Goal: Task Accomplishment & Management: Manage account settings

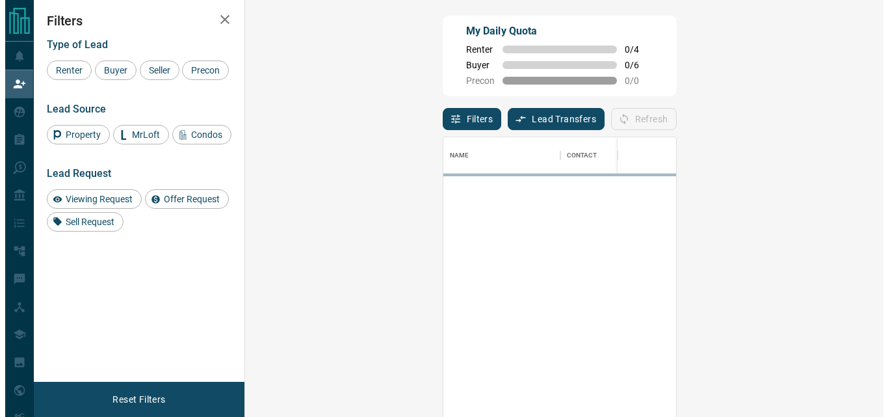
scroll to position [303, 601]
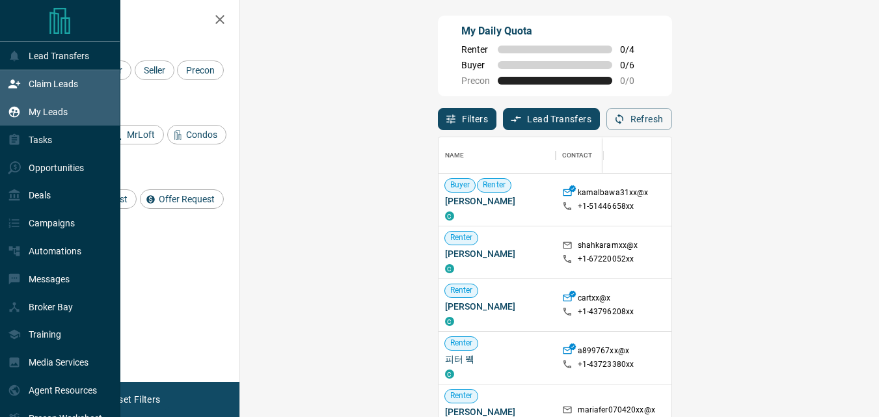
click at [42, 114] on p "My Leads" at bounding box center [48, 112] width 39 height 10
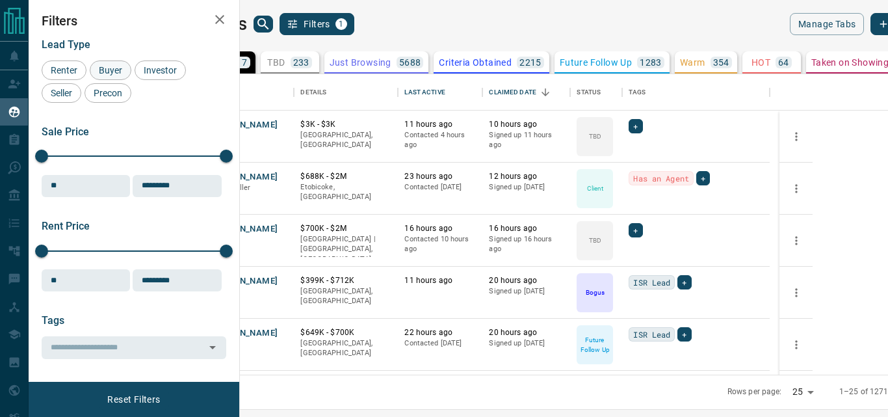
scroll to position [291, 633]
click at [109, 70] on span "Buyer" at bounding box center [110, 70] width 33 height 10
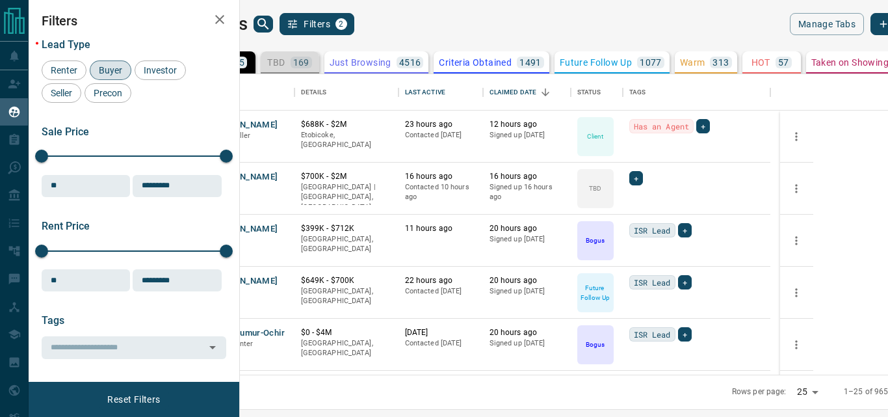
click at [285, 58] on p "TBD" at bounding box center [276, 62] width 18 height 9
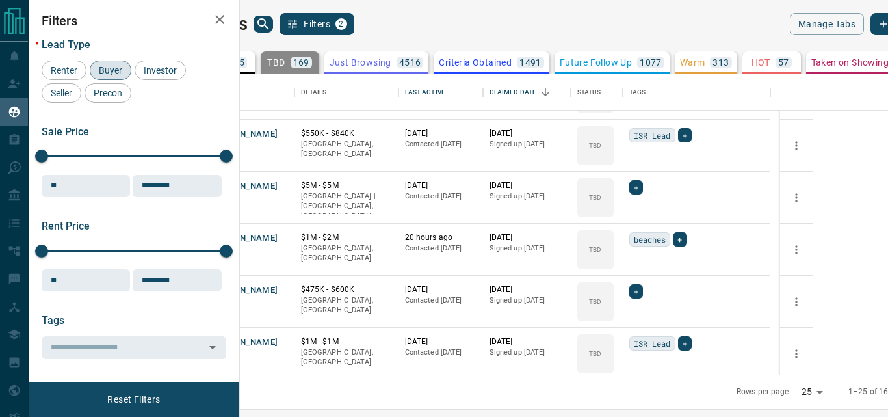
scroll to position [520, 0]
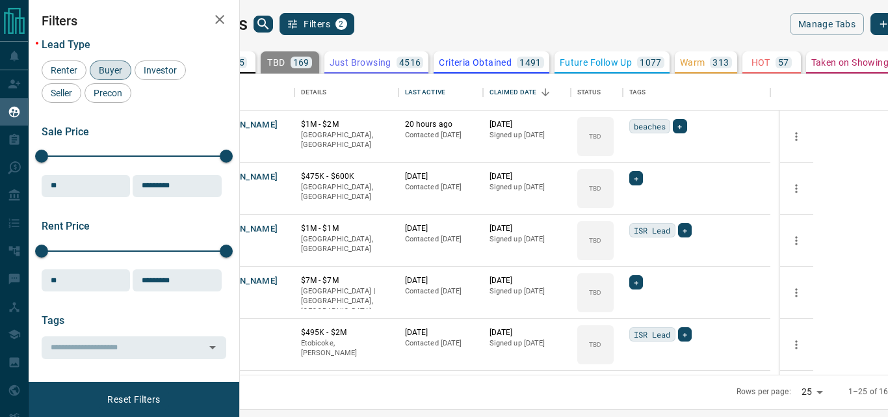
click at [743, 390] on body "Lead Transfers Claim Leads My Leads Tasks Opportunities Deals Campaigns Automat…" at bounding box center [444, 200] width 888 height 401
click at [739, 370] on li "50" at bounding box center [740, 372] width 34 height 20
type input "**"
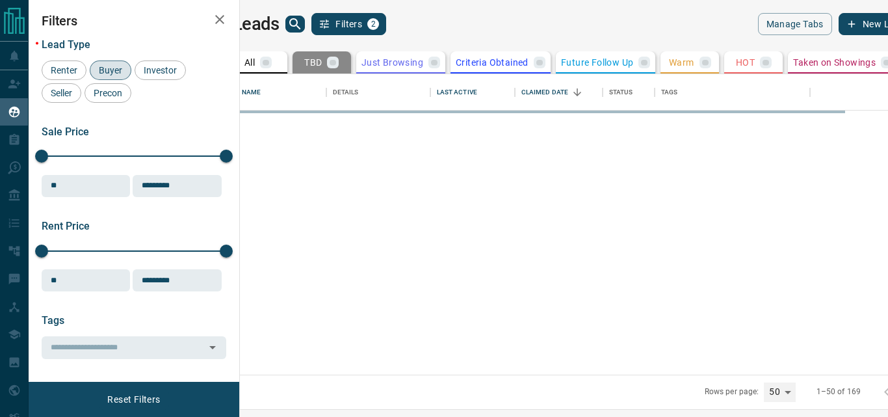
scroll to position [0, 0]
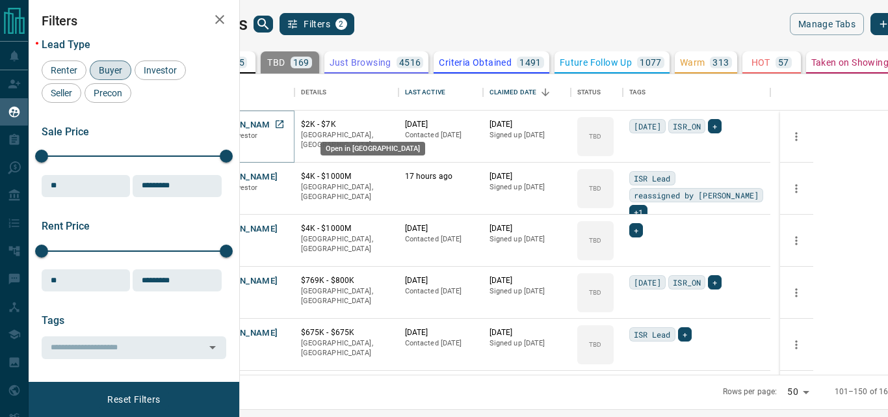
click at [284, 123] on icon "Open in New Tab" at bounding box center [280, 124] width 8 height 8
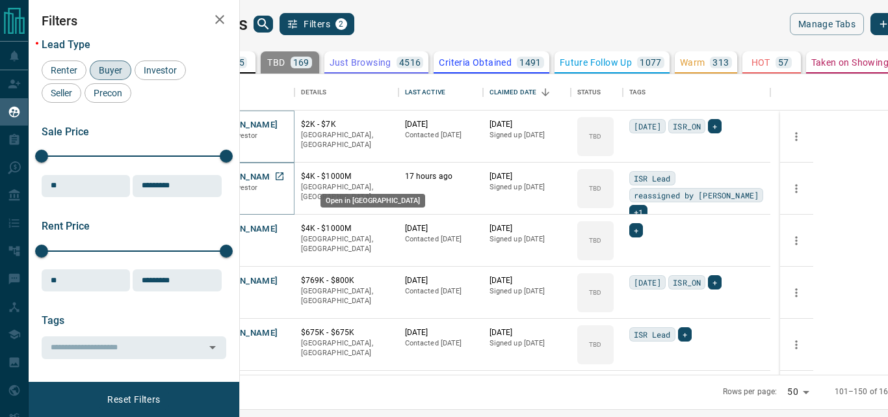
click at [285, 174] on icon "Open in New Tab" at bounding box center [279, 176] width 10 height 10
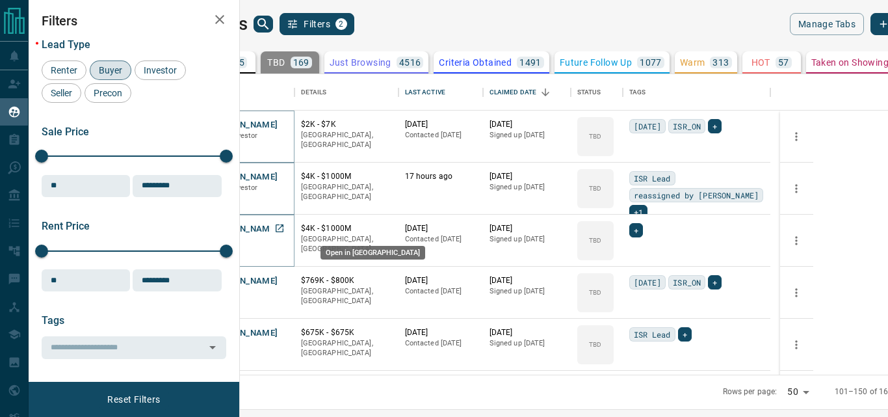
click at [285, 233] on icon "Open in New Tab" at bounding box center [279, 228] width 10 height 10
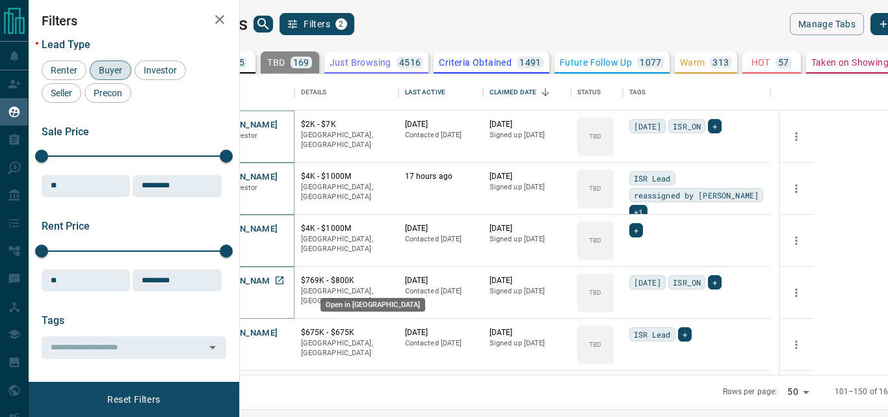
click at [285, 277] on icon "Open in New Tab" at bounding box center [279, 280] width 10 height 10
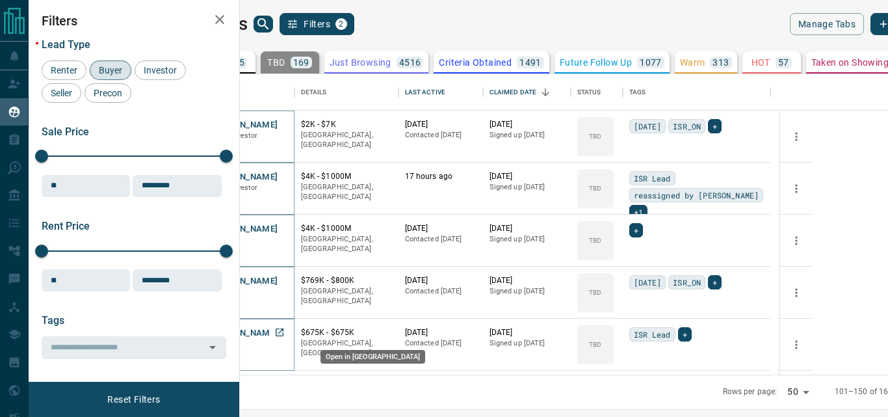
click at [284, 328] on icon "Open in New Tab" at bounding box center [280, 332] width 8 height 8
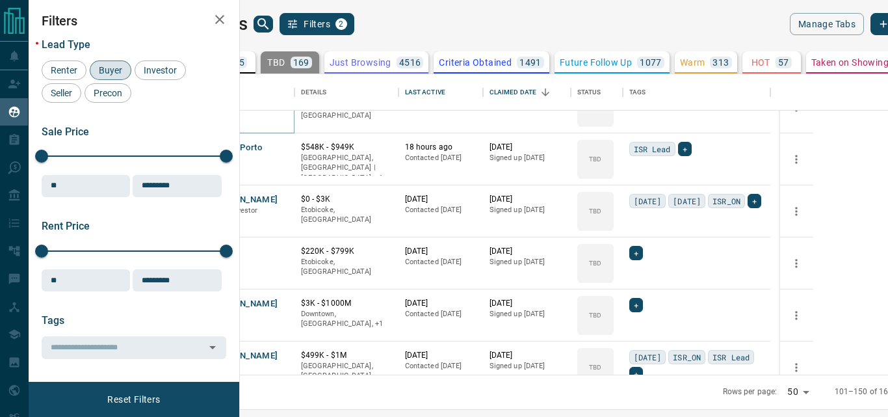
scroll to position [260, 0]
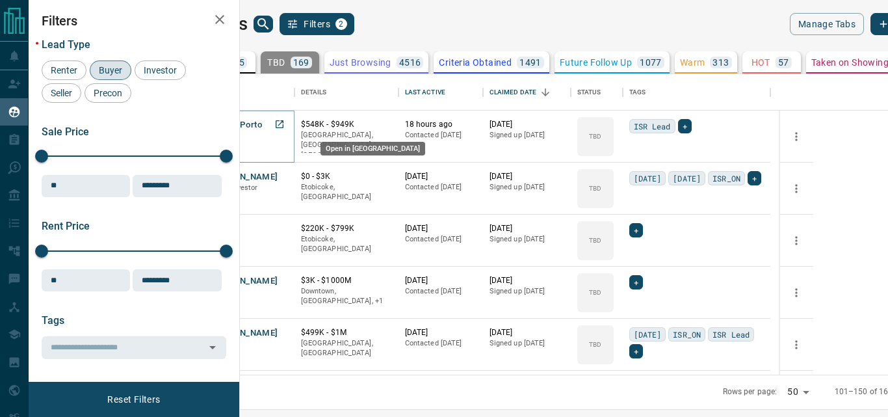
click at [285, 125] on icon "Open in New Tab" at bounding box center [279, 124] width 10 height 10
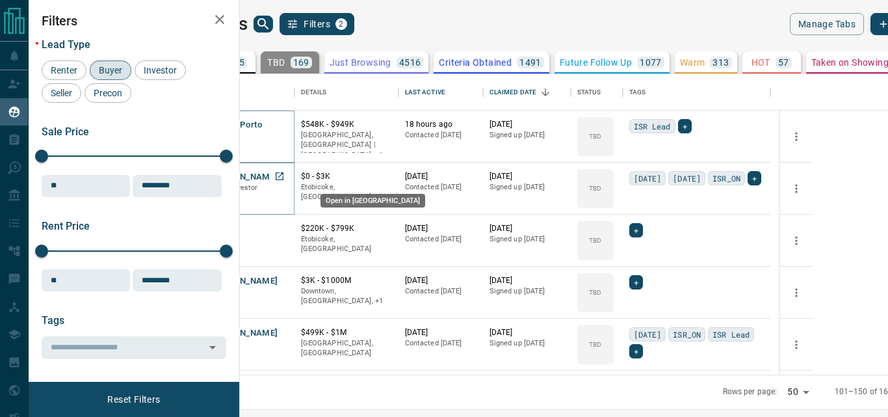
click at [284, 172] on icon "Open in New Tab" at bounding box center [280, 176] width 8 height 8
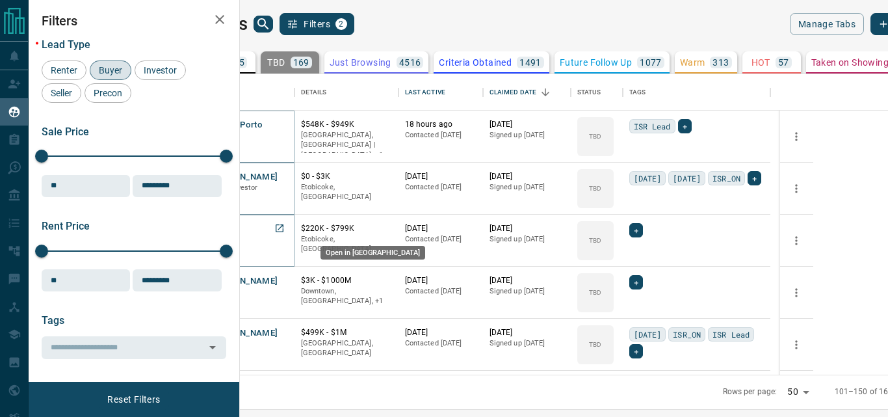
click at [284, 228] on icon "Open in New Tab" at bounding box center [280, 228] width 8 height 8
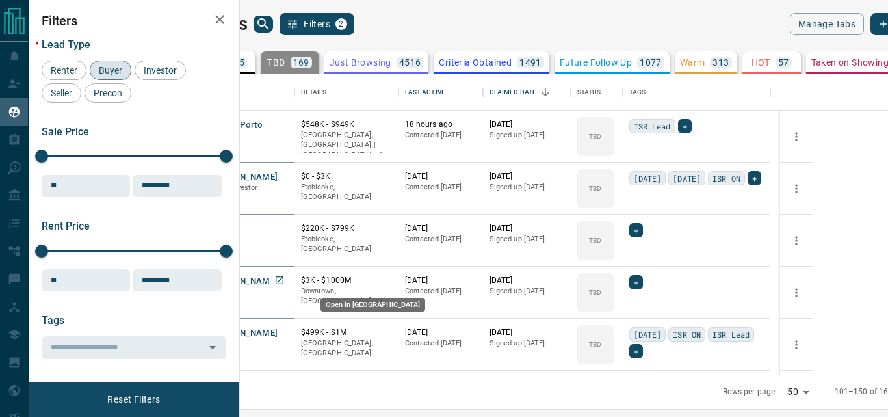
click at [284, 279] on icon "Open in New Tab" at bounding box center [280, 280] width 8 height 8
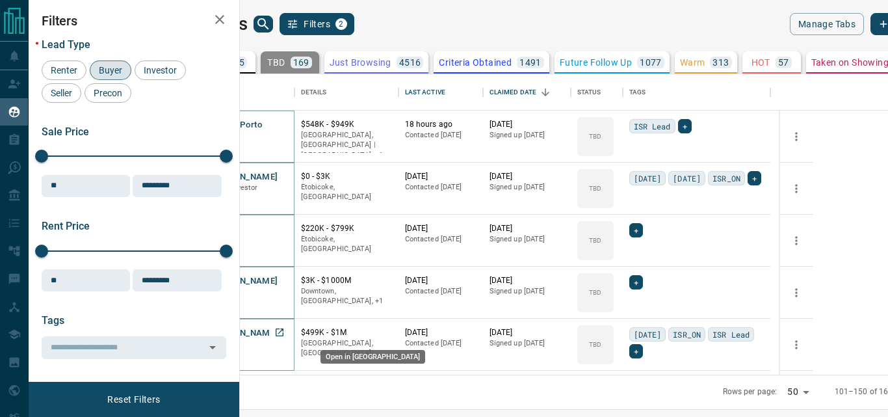
click at [285, 329] on icon "Open in New Tab" at bounding box center [279, 332] width 10 height 10
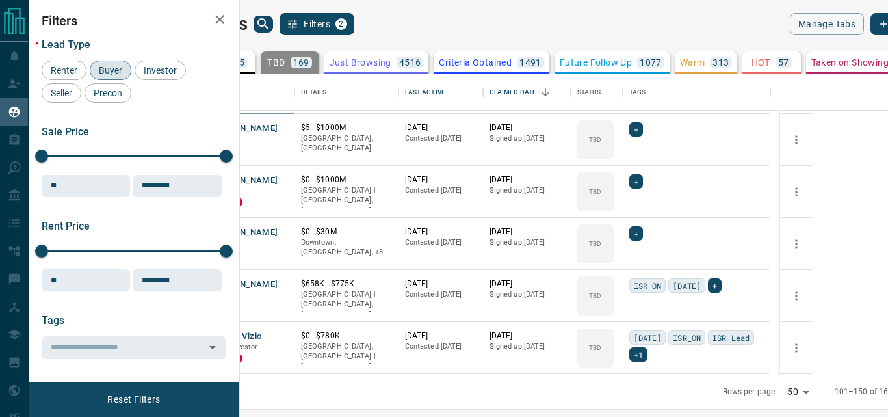
scroll to position [520, 0]
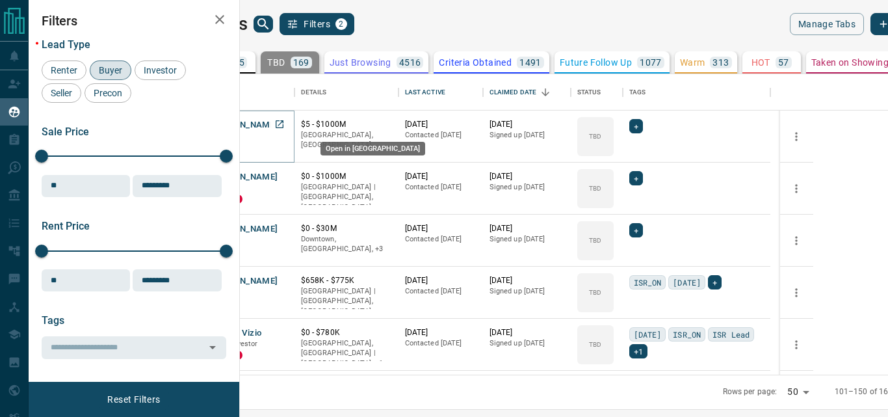
click at [285, 123] on icon "Open in New Tab" at bounding box center [279, 124] width 10 height 10
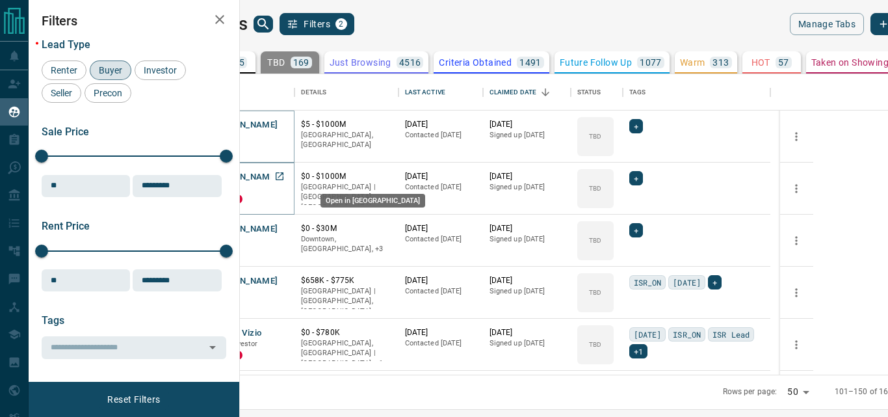
click at [285, 178] on icon "Open in New Tab" at bounding box center [279, 176] width 10 height 10
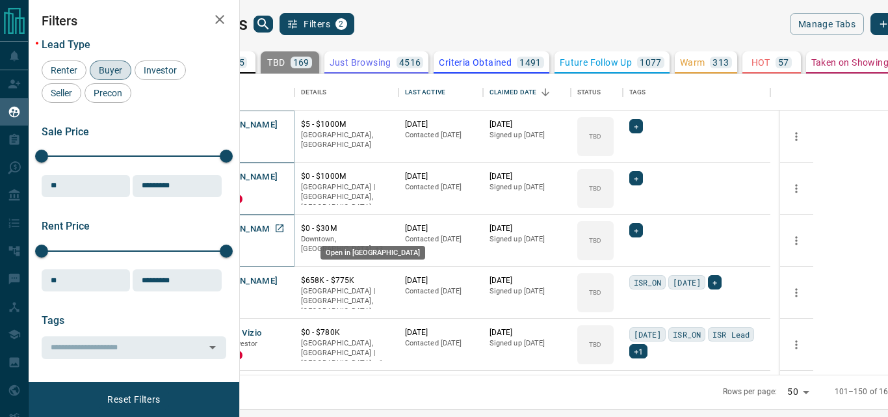
click at [285, 223] on icon "Open in New Tab" at bounding box center [279, 228] width 10 height 10
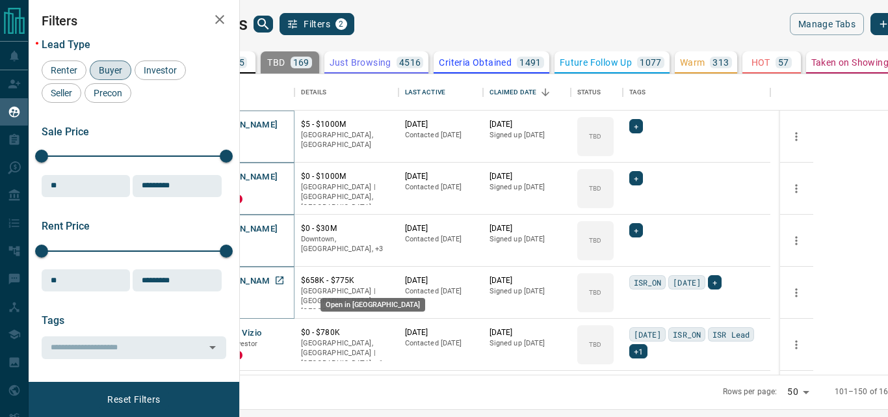
click at [284, 279] on icon "Open in New Tab" at bounding box center [280, 280] width 8 height 8
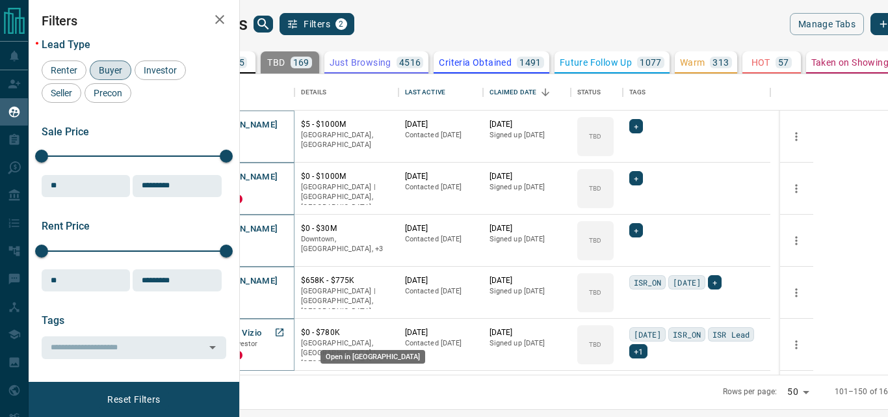
click at [285, 332] on icon "Open in New Tab" at bounding box center [279, 332] width 10 height 10
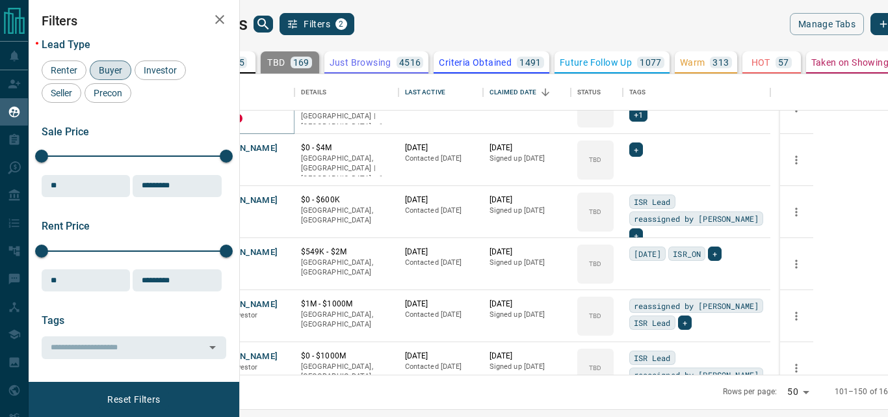
scroll to position [780, 0]
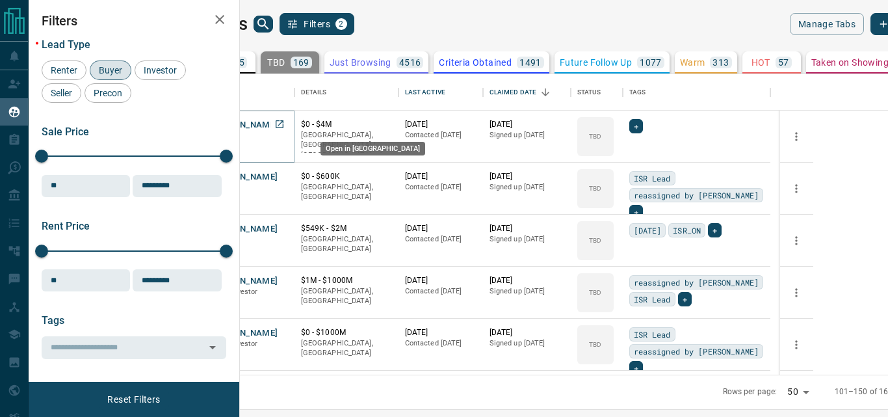
click at [285, 123] on icon "Open in New Tab" at bounding box center [279, 124] width 10 height 10
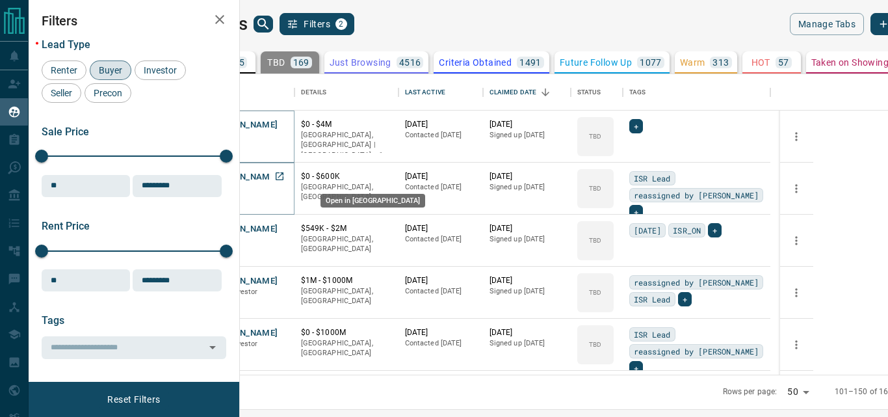
click at [285, 178] on icon "Open in New Tab" at bounding box center [279, 176] width 10 height 10
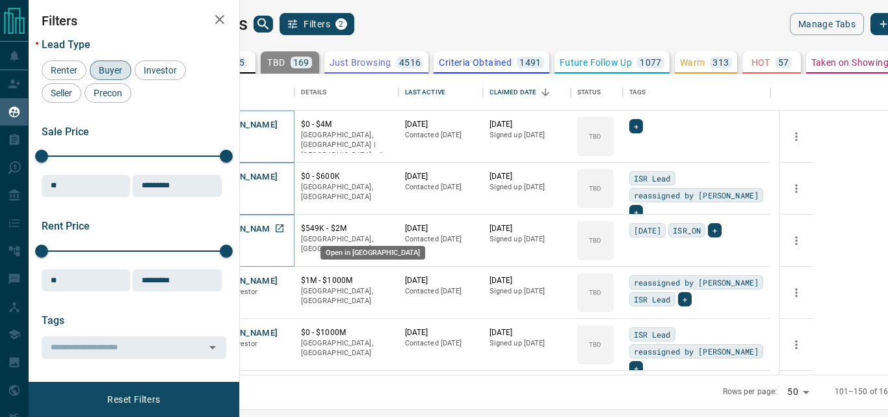
click at [285, 227] on icon "Open in New Tab" at bounding box center [279, 228] width 10 height 10
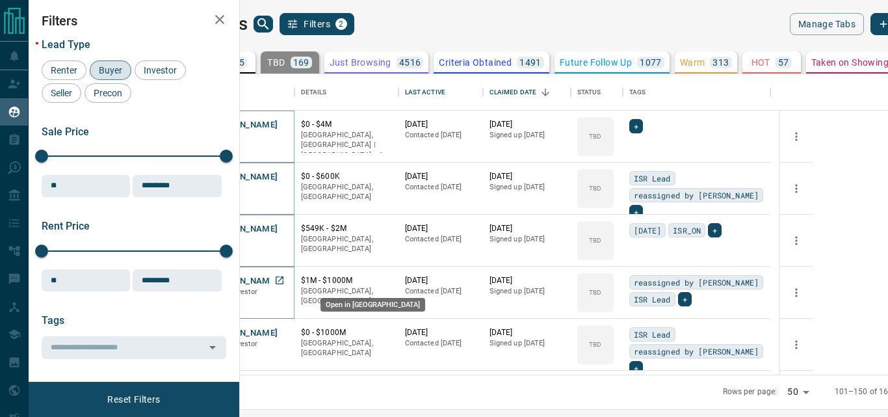
click at [285, 279] on icon "Open in New Tab" at bounding box center [279, 280] width 10 height 10
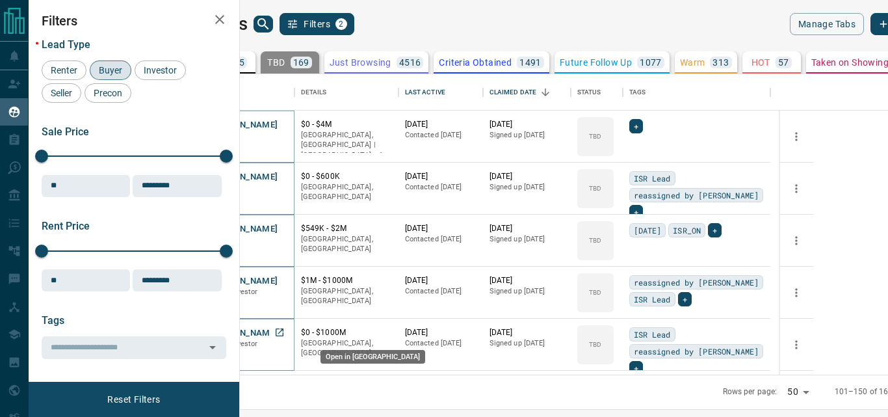
click at [284, 330] on icon "Open in New Tab" at bounding box center [280, 332] width 8 height 8
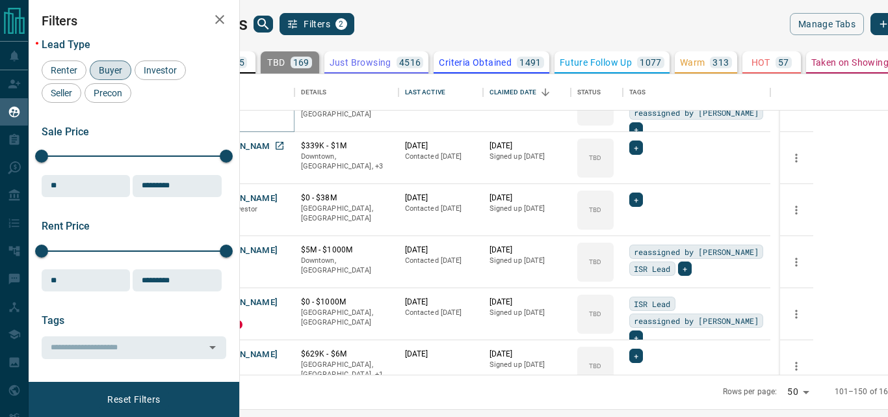
scroll to position [1041, 0]
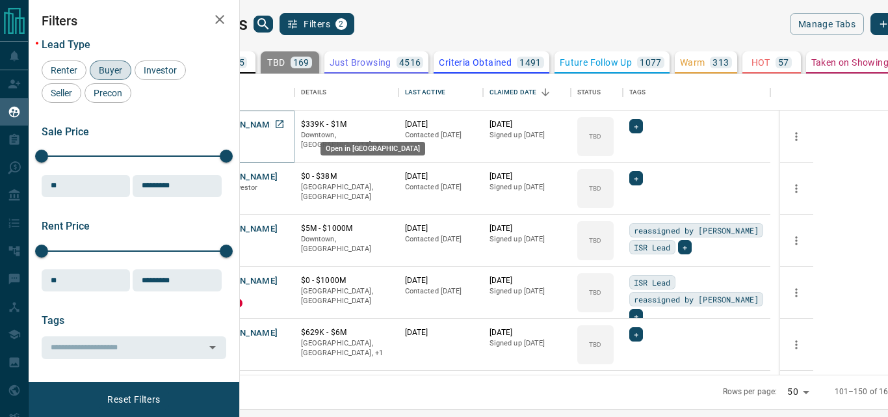
click at [285, 126] on icon "Open in New Tab" at bounding box center [279, 124] width 10 height 10
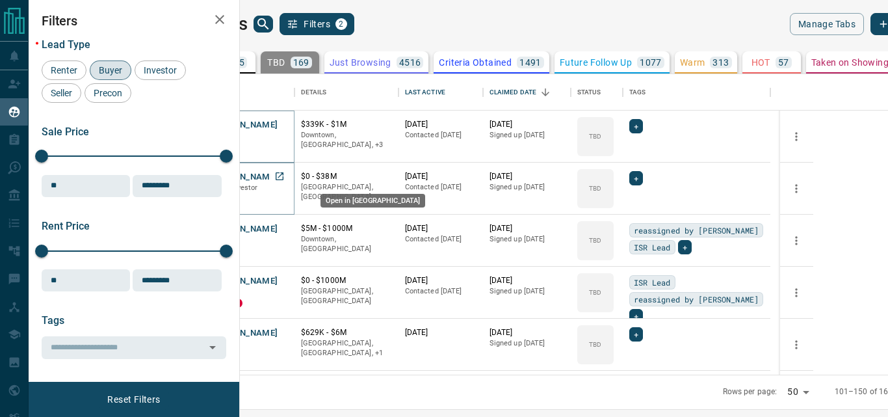
click at [285, 178] on icon "Open in New Tab" at bounding box center [279, 176] width 10 height 10
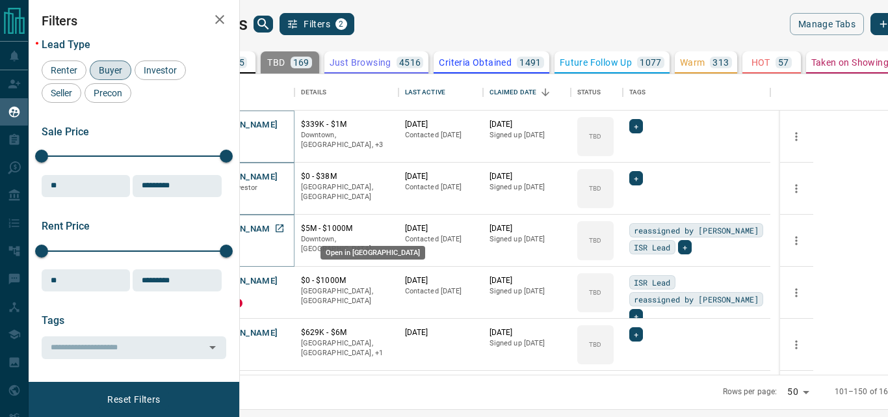
click at [284, 227] on icon "Open in New Tab" at bounding box center [280, 228] width 8 height 8
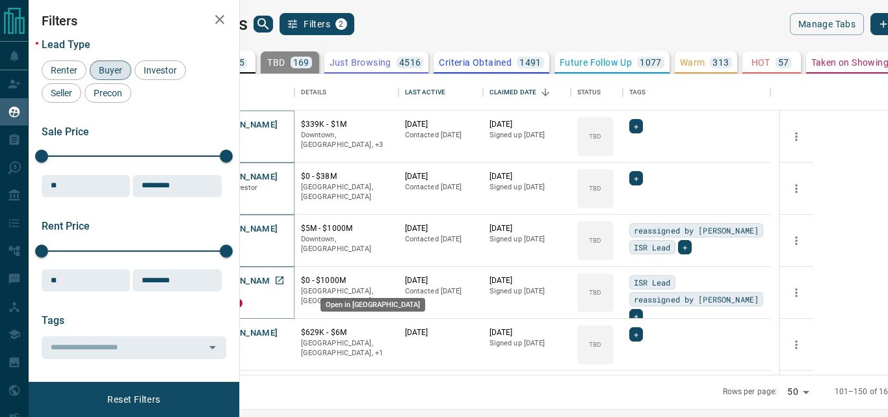
click at [285, 279] on icon "Open in New Tab" at bounding box center [279, 280] width 10 height 10
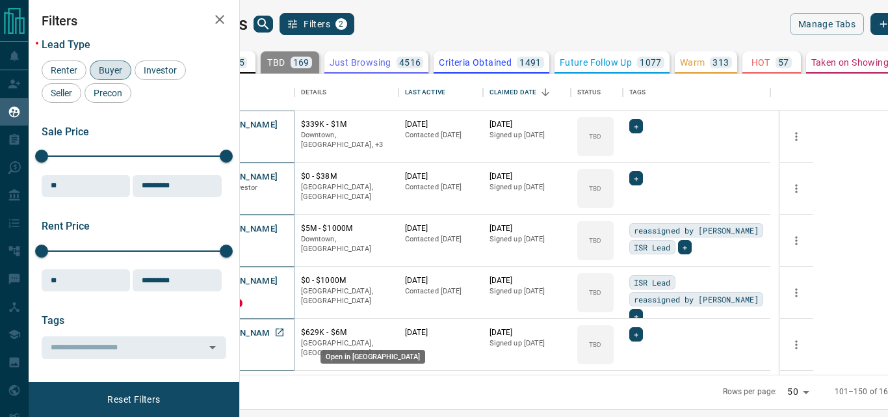
click at [284, 331] on icon "Open in New Tab" at bounding box center [280, 332] width 8 height 8
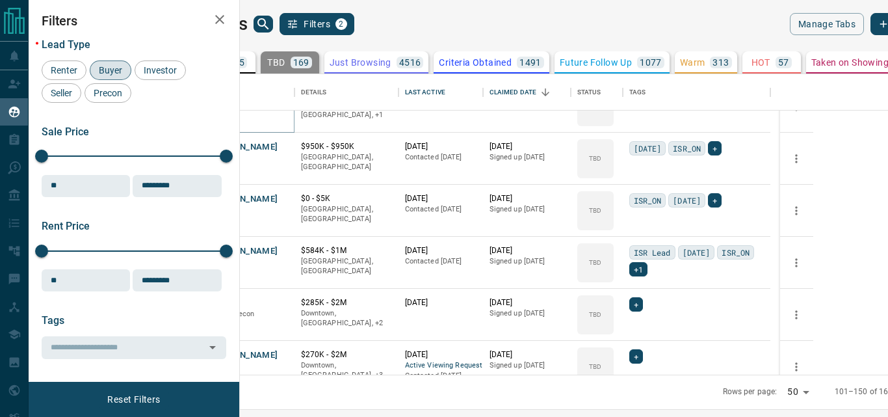
scroll to position [1301, 0]
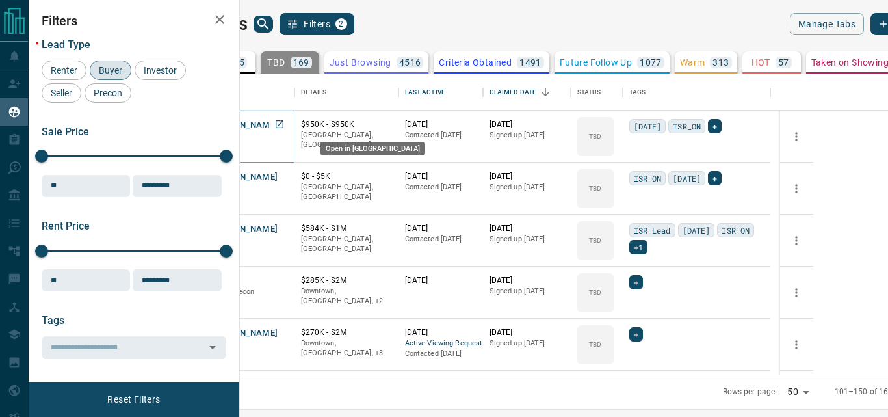
click at [285, 120] on icon "Open in New Tab" at bounding box center [279, 124] width 10 height 10
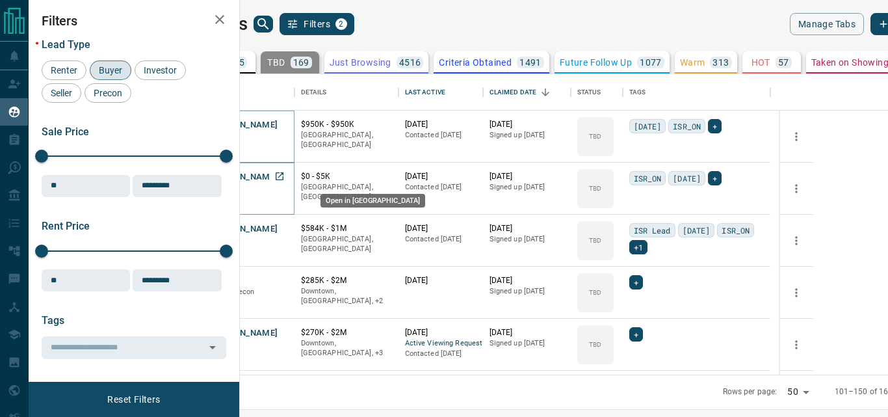
click at [284, 175] on icon "Open in New Tab" at bounding box center [280, 176] width 8 height 8
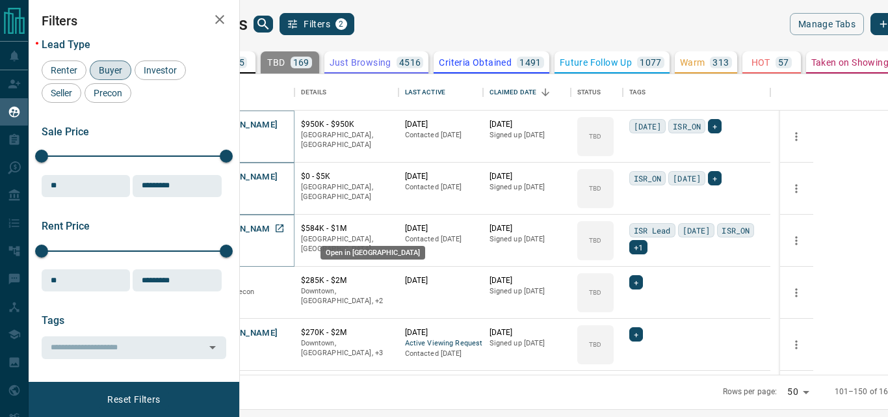
click at [285, 227] on icon "Open in New Tab" at bounding box center [279, 228] width 10 height 10
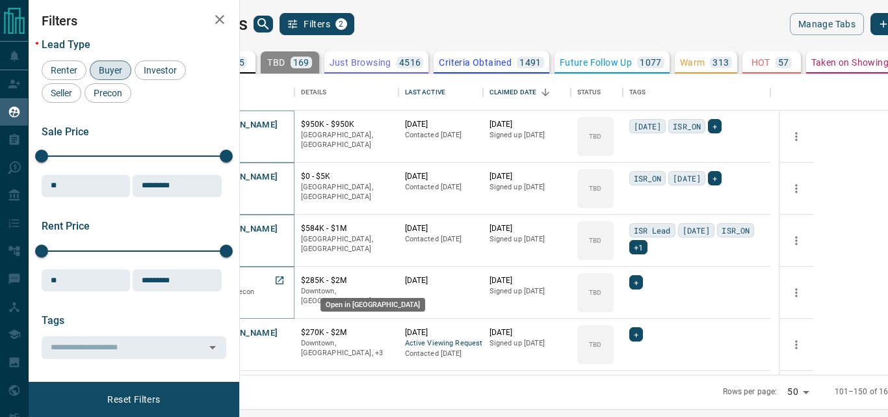
click at [284, 277] on icon "Open in New Tab" at bounding box center [280, 280] width 8 height 8
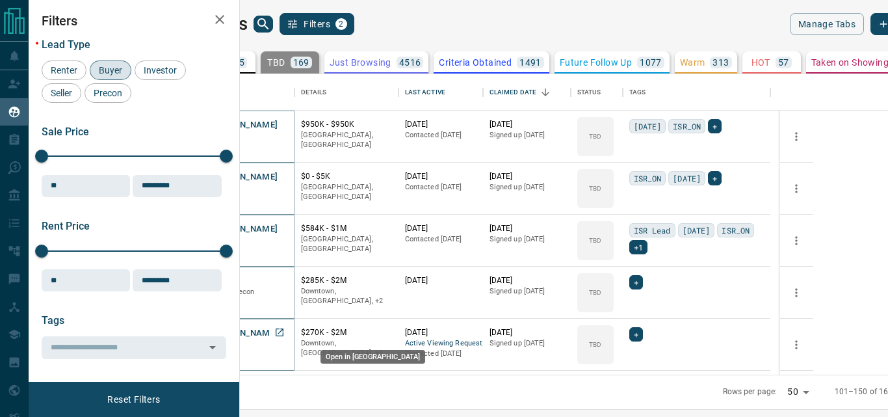
click at [285, 328] on icon "Open in New Tab" at bounding box center [279, 332] width 10 height 10
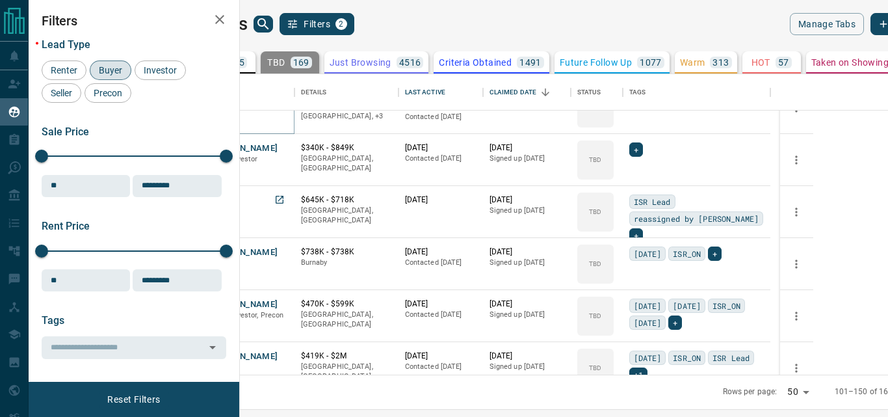
scroll to position [1561, 0]
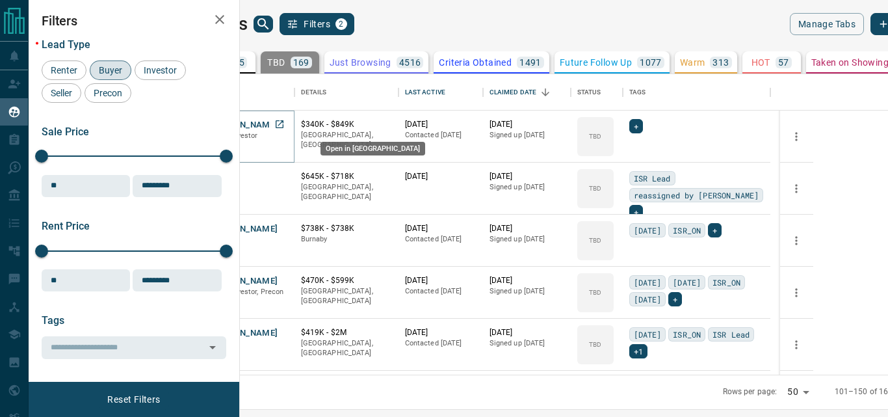
click at [284, 122] on icon "Open in New Tab" at bounding box center [280, 124] width 8 height 8
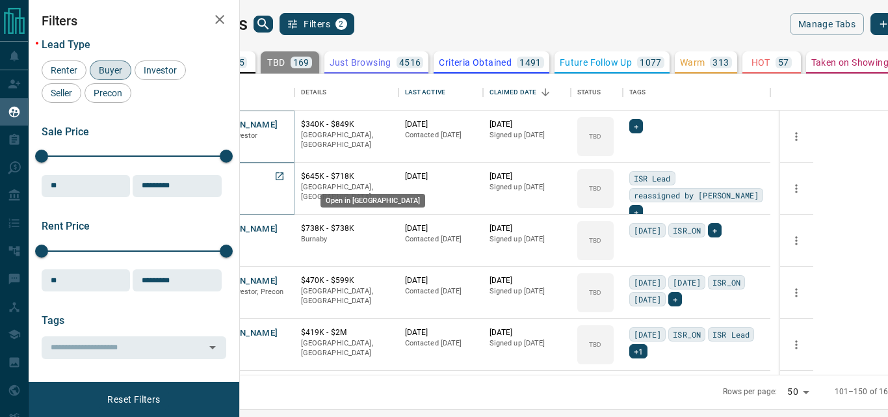
click at [284, 175] on icon "Open in New Tab" at bounding box center [280, 176] width 8 height 8
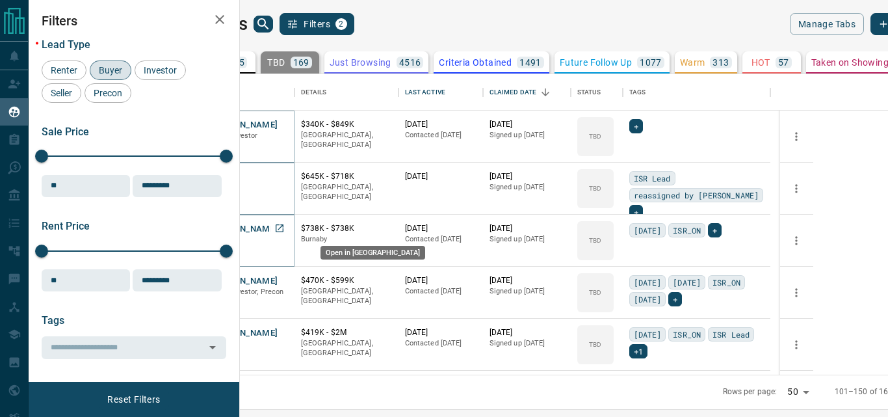
click at [284, 228] on icon "Open in New Tab" at bounding box center [280, 228] width 8 height 8
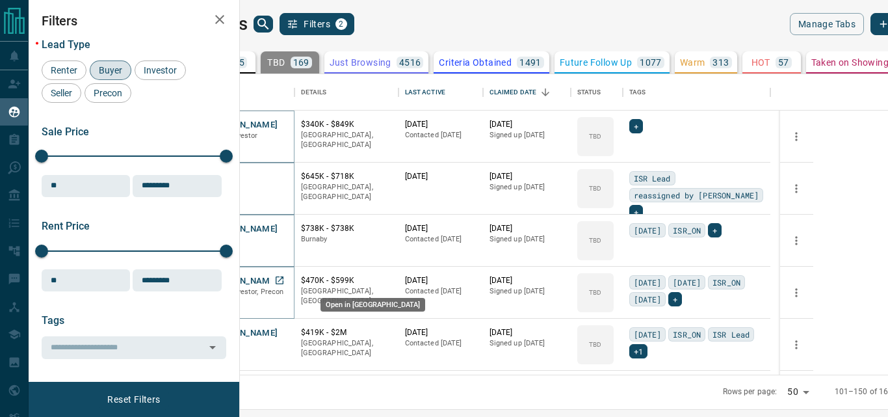
click at [285, 279] on icon "Open in New Tab" at bounding box center [279, 280] width 10 height 10
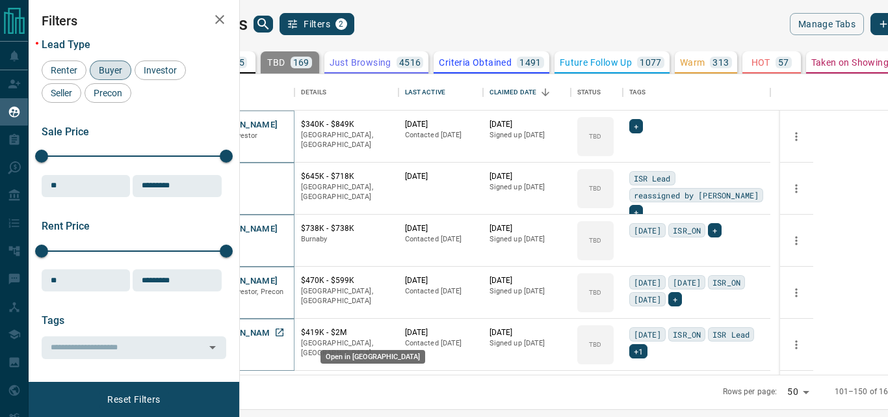
click at [285, 329] on icon "Open in New Tab" at bounding box center [279, 332] width 10 height 10
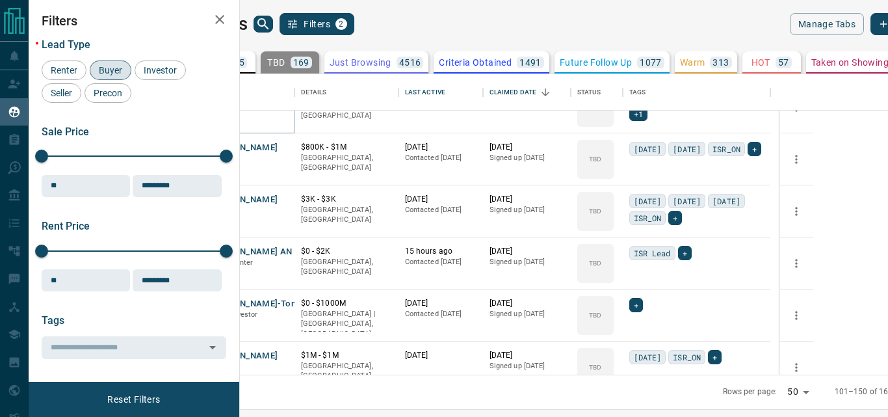
scroll to position [1821, 0]
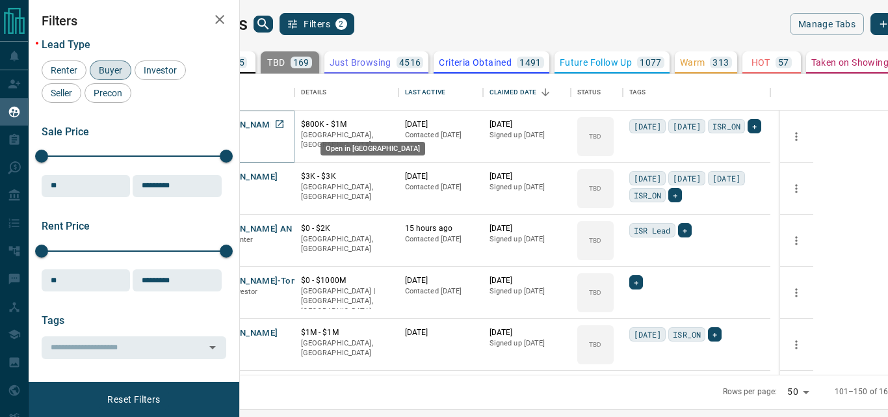
click at [285, 120] on icon "Open in New Tab" at bounding box center [279, 124] width 10 height 10
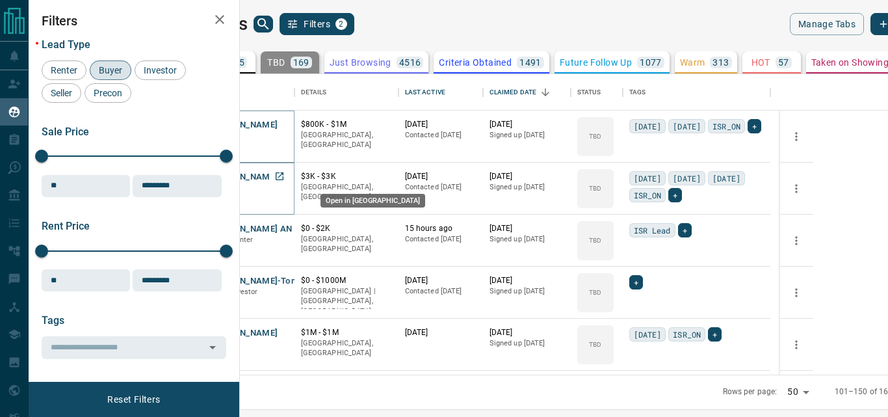
click at [285, 174] on icon "Open in New Tab" at bounding box center [279, 176] width 10 height 10
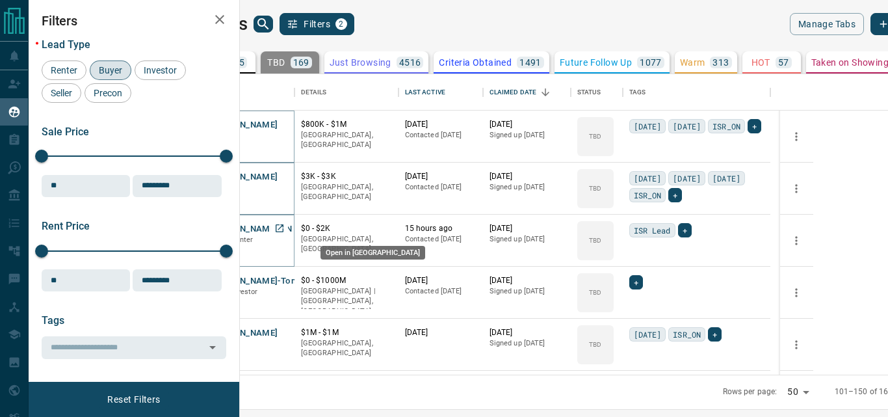
click at [285, 227] on icon "Open in New Tab" at bounding box center [279, 228] width 10 height 10
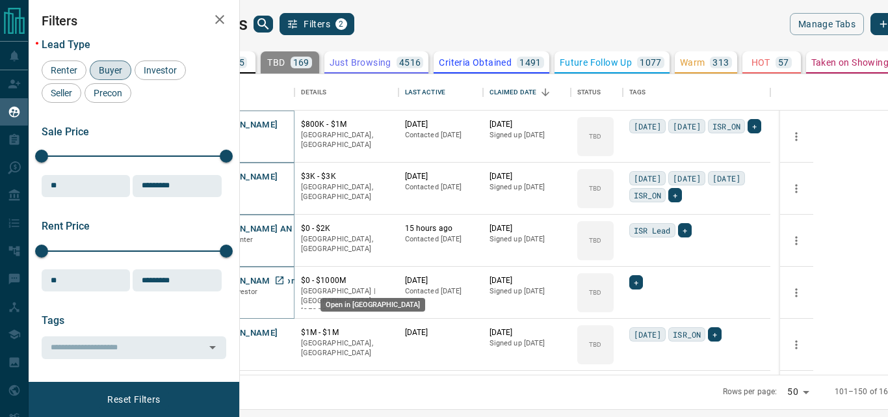
click at [285, 276] on icon "Open in New Tab" at bounding box center [279, 280] width 10 height 10
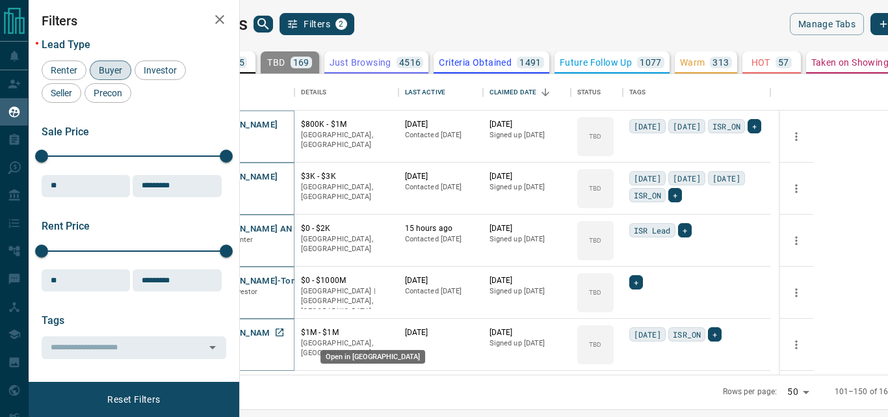
click at [285, 328] on icon "Open in New Tab" at bounding box center [279, 332] width 10 height 10
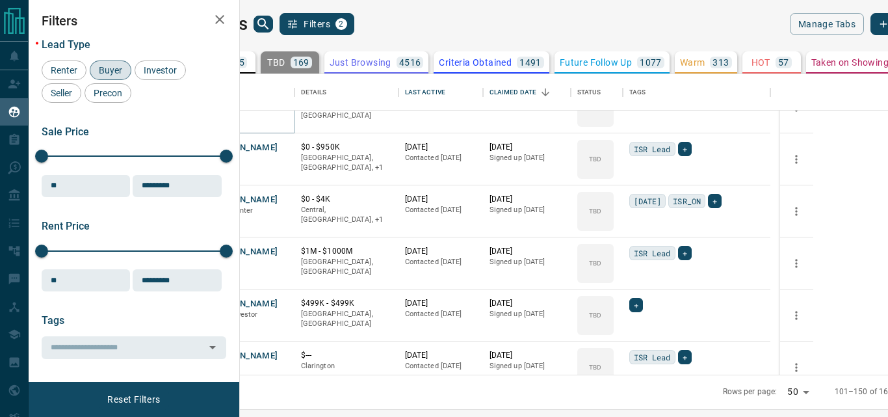
scroll to position [2081, 0]
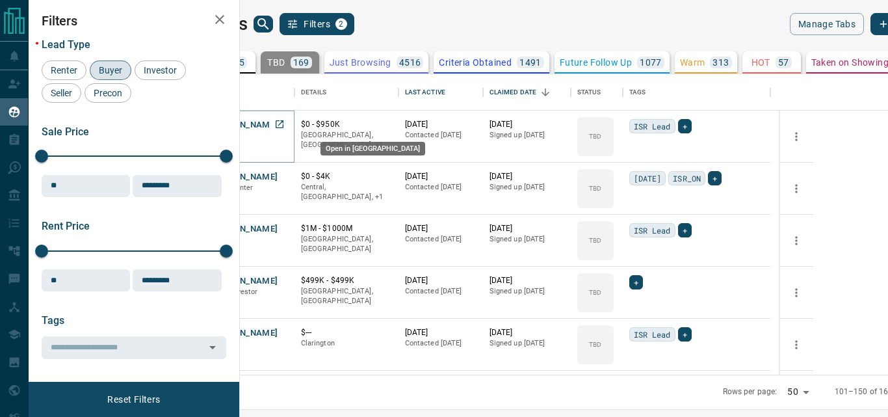
click at [285, 125] on icon "Open in New Tab" at bounding box center [279, 124] width 10 height 10
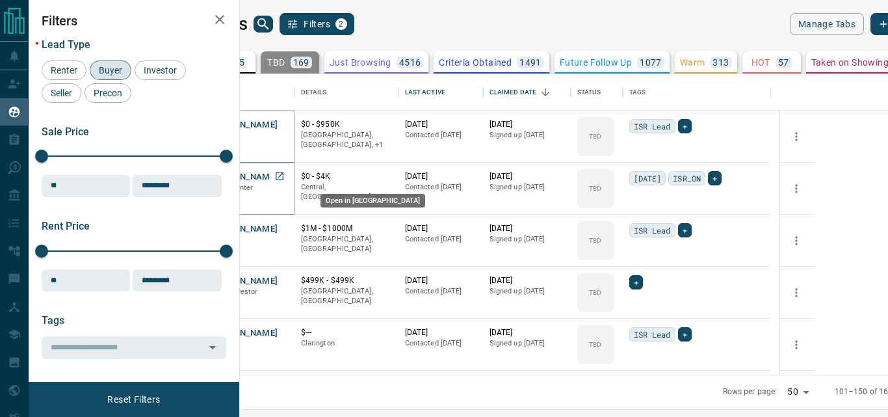
click at [285, 177] on icon "Open in New Tab" at bounding box center [279, 176] width 10 height 10
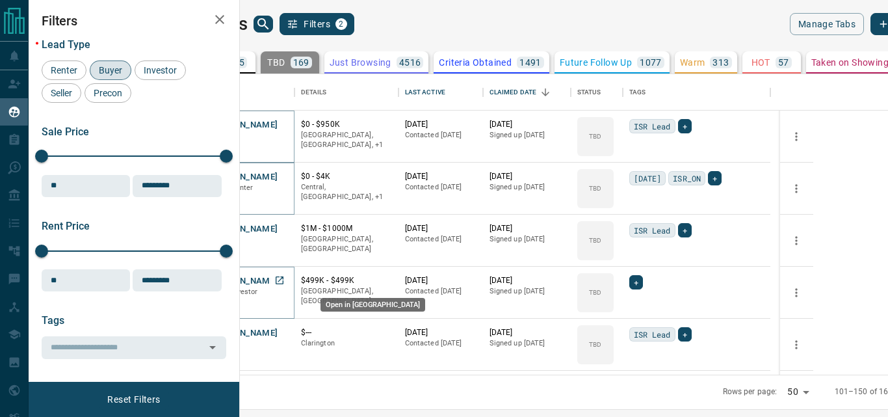
click at [285, 278] on icon "Open in New Tab" at bounding box center [279, 280] width 10 height 10
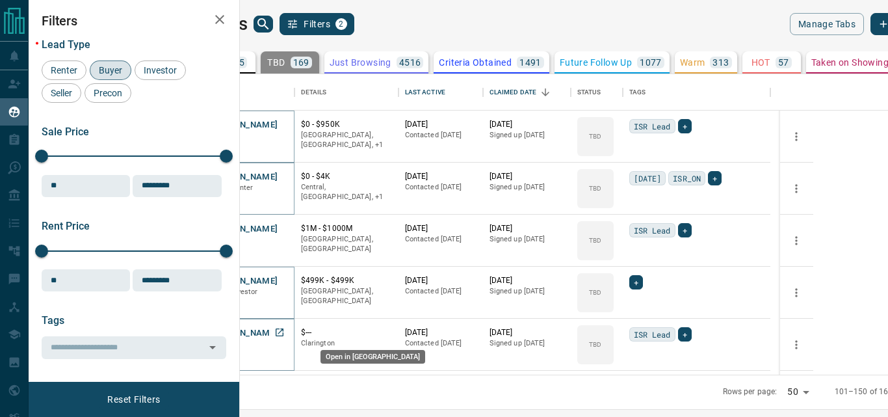
click at [284, 328] on icon "Open in New Tab" at bounding box center [280, 332] width 8 height 8
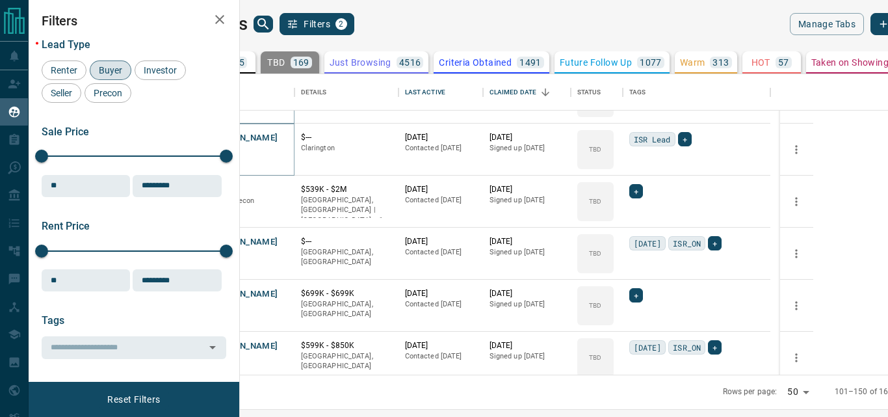
scroll to position [2338, 0]
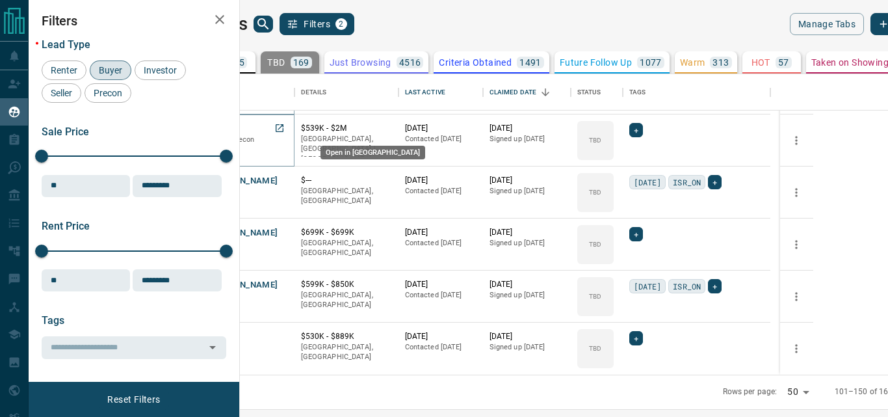
click at [285, 127] on icon "Open in New Tab" at bounding box center [279, 128] width 10 height 10
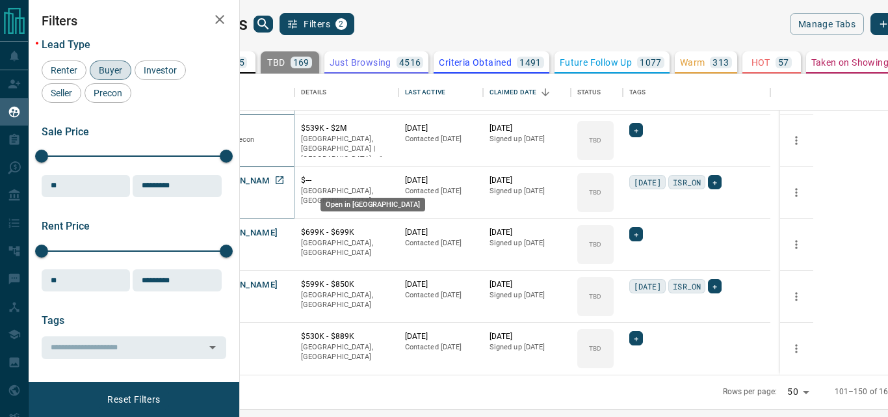
click at [285, 179] on icon "Open in New Tab" at bounding box center [279, 180] width 10 height 10
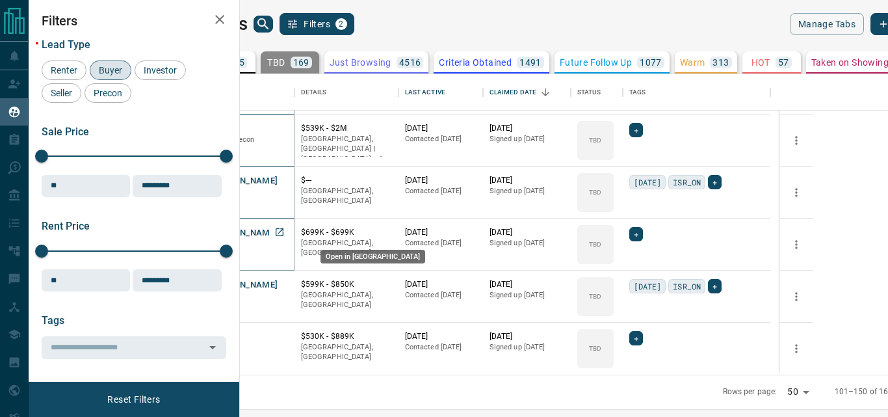
click at [285, 230] on icon "Open in New Tab" at bounding box center [279, 232] width 10 height 10
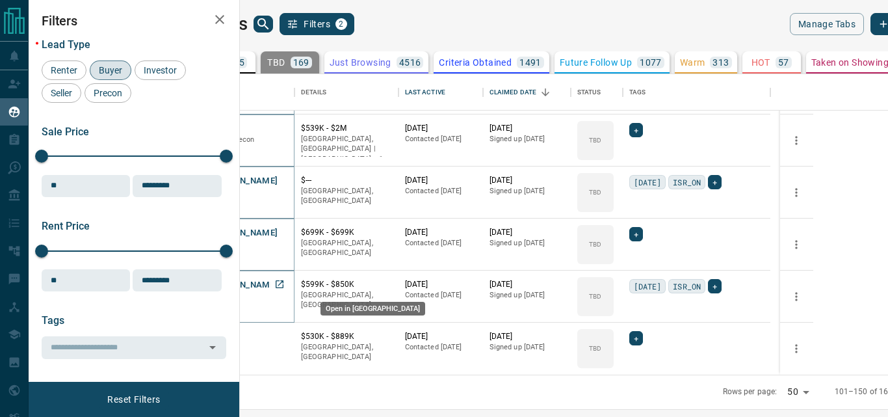
click at [285, 284] on icon "Open in New Tab" at bounding box center [279, 284] width 10 height 10
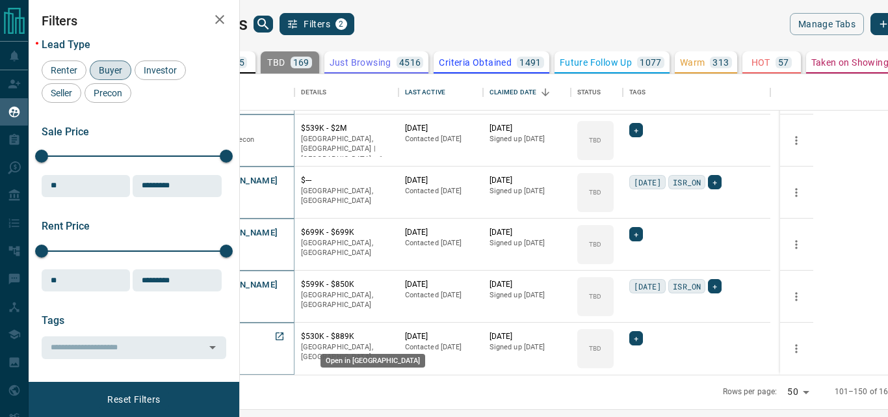
click at [285, 334] on icon "Open in New Tab" at bounding box center [279, 336] width 10 height 10
